Goal: Task Accomplishment & Management: Manage account settings

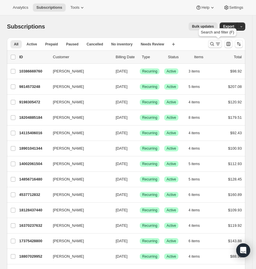
click at [215, 43] on icon "Search and filter results" at bounding box center [212, 44] width 6 height 6
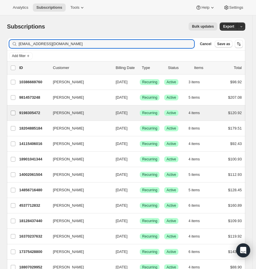
type input "vespa53@hotmail.com"
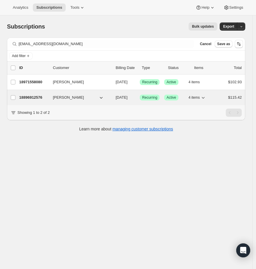
click at [93, 96] on button "[PERSON_NAME]" at bounding box center [78, 97] width 58 height 9
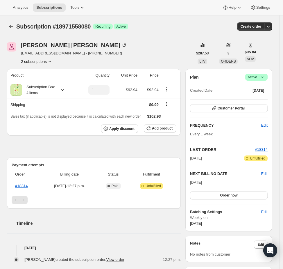
click at [51, 59] on icon "Product actions" at bounding box center [50, 61] width 6 height 6
click at [50, 72] on span "18896912576" at bounding box center [36, 73] width 40 height 6
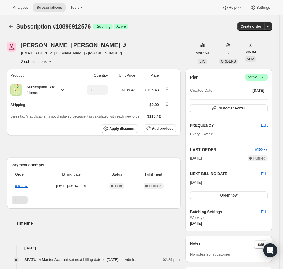
click at [51, 63] on icon "Product actions" at bounding box center [50, 61] width 6 height 6
click at [50, 80] on span "18971558080" at bounding box center [36, 82] width 40 height 6
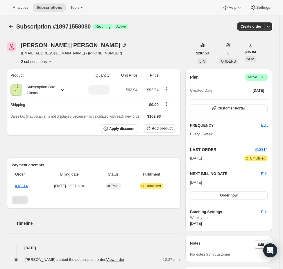
click at [50, 62] on icon "Product actions" at bounding box center [50, 61] width 6 height 6
click at [47, 70] on span "18896912576" at bounding box center [36, 73] width 40 height 6
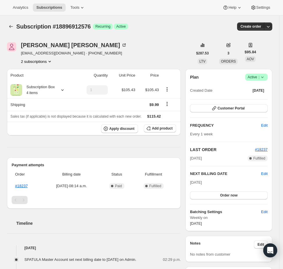
click at [264, 77] on icon at bounding box center [262, 76] width 2 height 1
click at [258, 99] on span "Cancel subscription" at bounding box center [258, 98] width 33 height 4
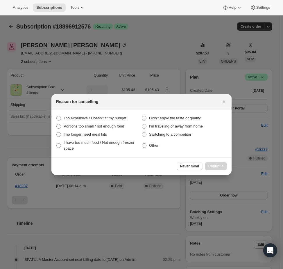
click at [159, 146] on span "Other" at bounding box center [154, 145] width 10 height 4
click at [142, 143] on input "Other" at bounding box center [142, 143] width 0 height 0
radio input "true"
click at [211, 165] on span "Continue" at bounding box center [216, 166] width 15 height 5
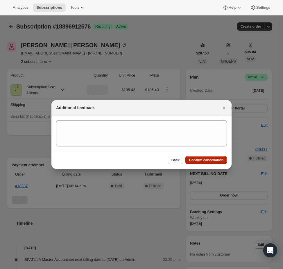
click at [211, 162] on span "Confirm cancellation" at bounding box center [206, 160] width 35 height 5
